Goal: Task Accomplishment & Management: Use online tool/utility

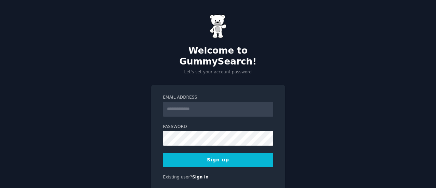
click at [226, 102] on input "Email Address" at bounding box center [218, 109] width 110 height 15
type input "**********"
click at [243, 153] on button "Sign up" at bounding box center [218, 160] width 110 height 14
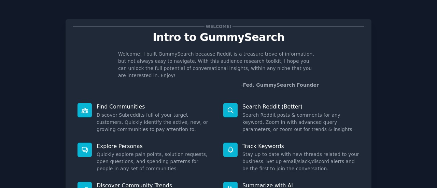
scroll to position [79, 0]
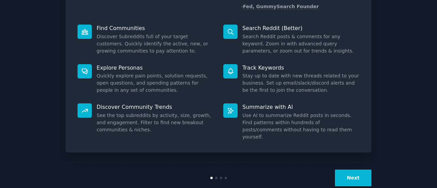
click at [364, 171] on button "Next" at bounding box center [353, 178] width 37 height 17
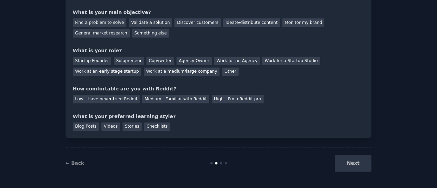
click at [357, 167] on div "Next" at bounding box center [321, 163] width 102 height 17
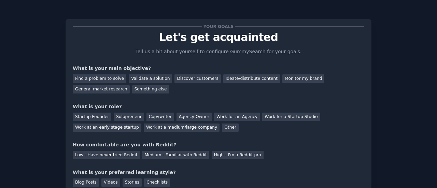
scroll to position [7, 0]
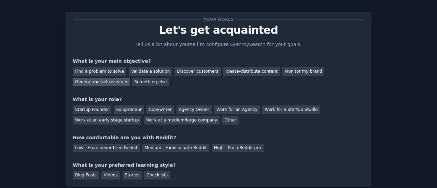
click at [130, 78] on div "General market research" at bounding box center [101, 82] width 57 height 9
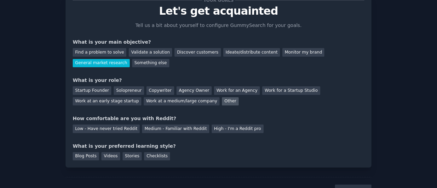
click at [222, 101] on div "Other" at bounding box center [230, 101] width 17 height 9
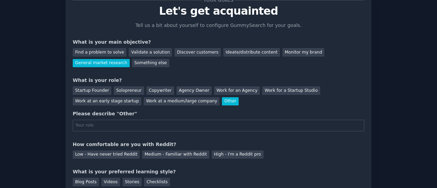
scroll to position [72, 0]
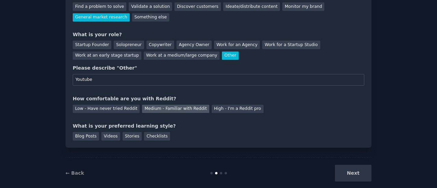
type input "Youtube"
click at [152, 108] on div "Medium - Familiar with Reddit" at bounding box center [175, 109] width 67 height 9
click at [144, 136] on div "Checklists" at bounding box center [157, 136] width 26 height 9
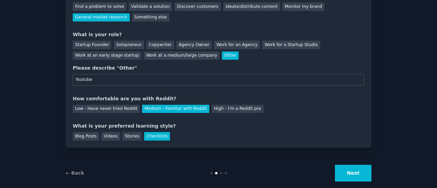
click at [371, 174] on button "Next" at bounding box center [353, 173] width 37 height 17
click at [349, 172] on div "Next" at bounding box center [321, 173] width 102 height 17
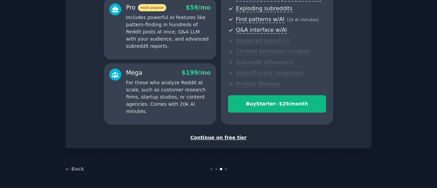
scroll to position [128, 0]
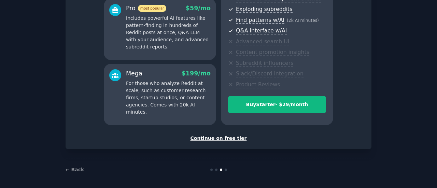
click at [224, 142] on div "Set up your account Choose your GummySearch flavor Enable 33% Annual Discount S…" at bounding box center [219, 20] width 306 height 258
click at [227, 139] on div "Continue on free tier" at bounding box center [219, 138] width 292 height 7
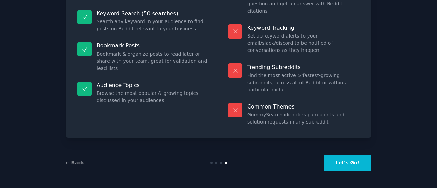
scroll to position [78, 0]
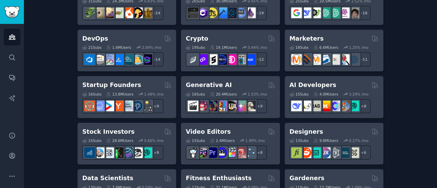
scroll to position [148, 0]
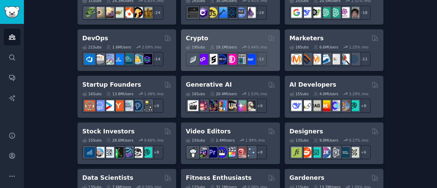
click at [219, 39] on div "Crypto" at bounding box center [230, 38] width 89 height 9
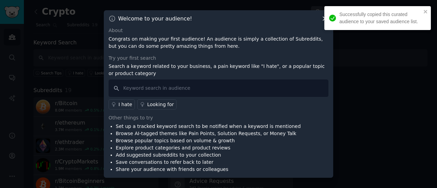
click at [83, 68] on div at bounding box center [218, 94] width 437 height 188
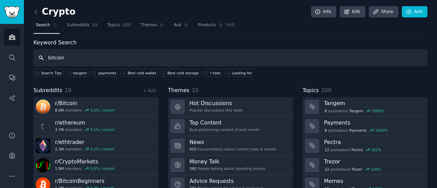
type input "bitcoin"
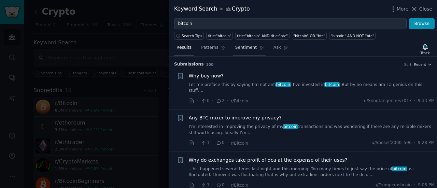
click at [240, 45] on span "Sentiment" at bounding box center [246, 48] width 22 height 6
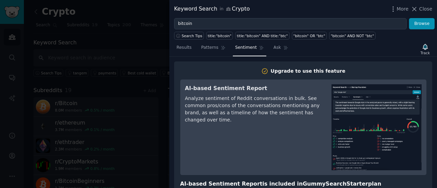
click at [58, 124] on div at bounding box center [218, 94] width 437 height 188
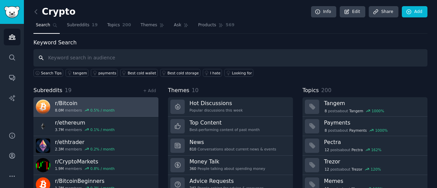
scroll to position [46, 0]
